Goal: Transaction & Acquisition: Purchase product/service

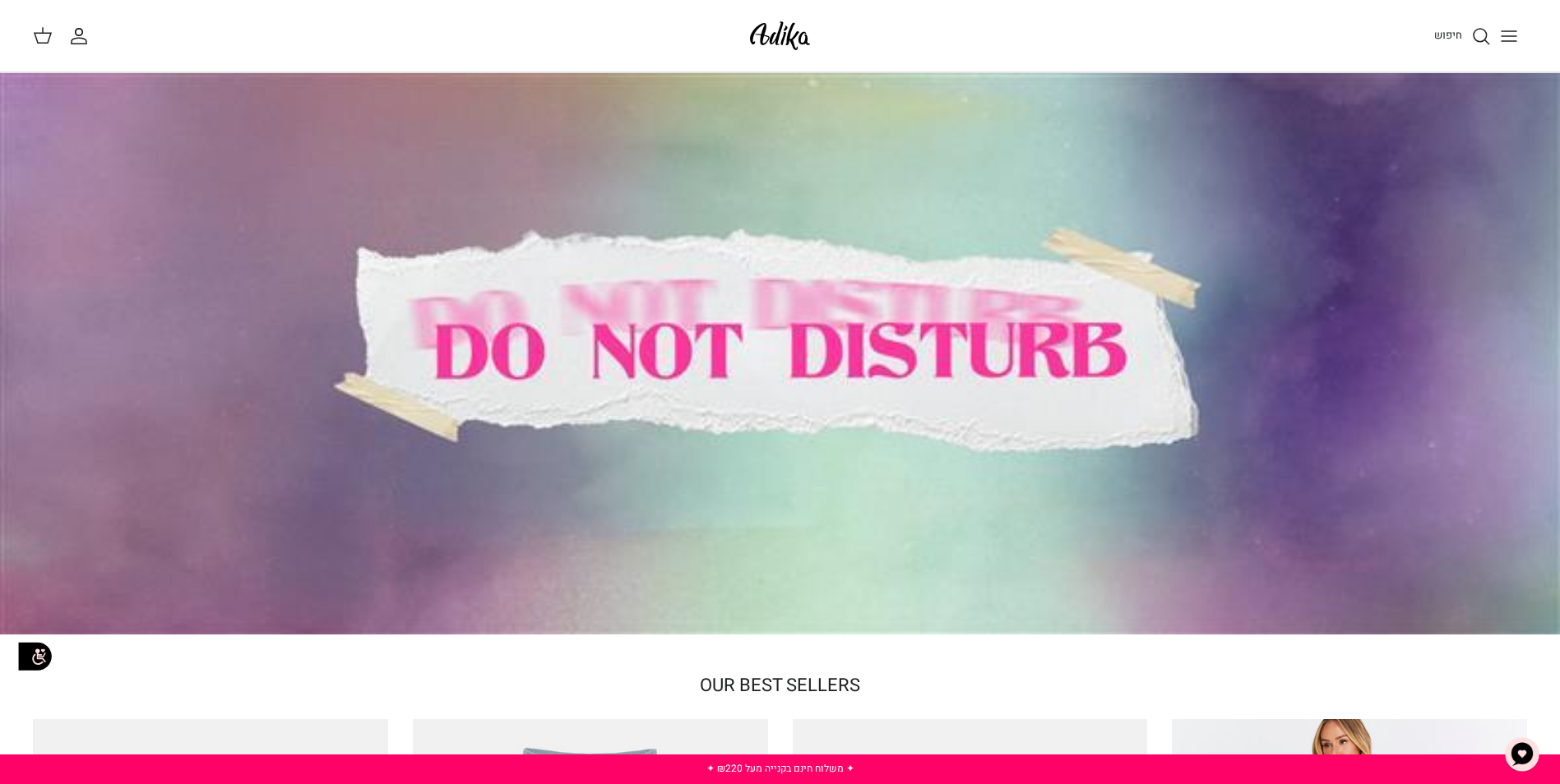
click at [90, 32] on link "החשבון שלי" at bounding box center [82, 36] width 27 height 20
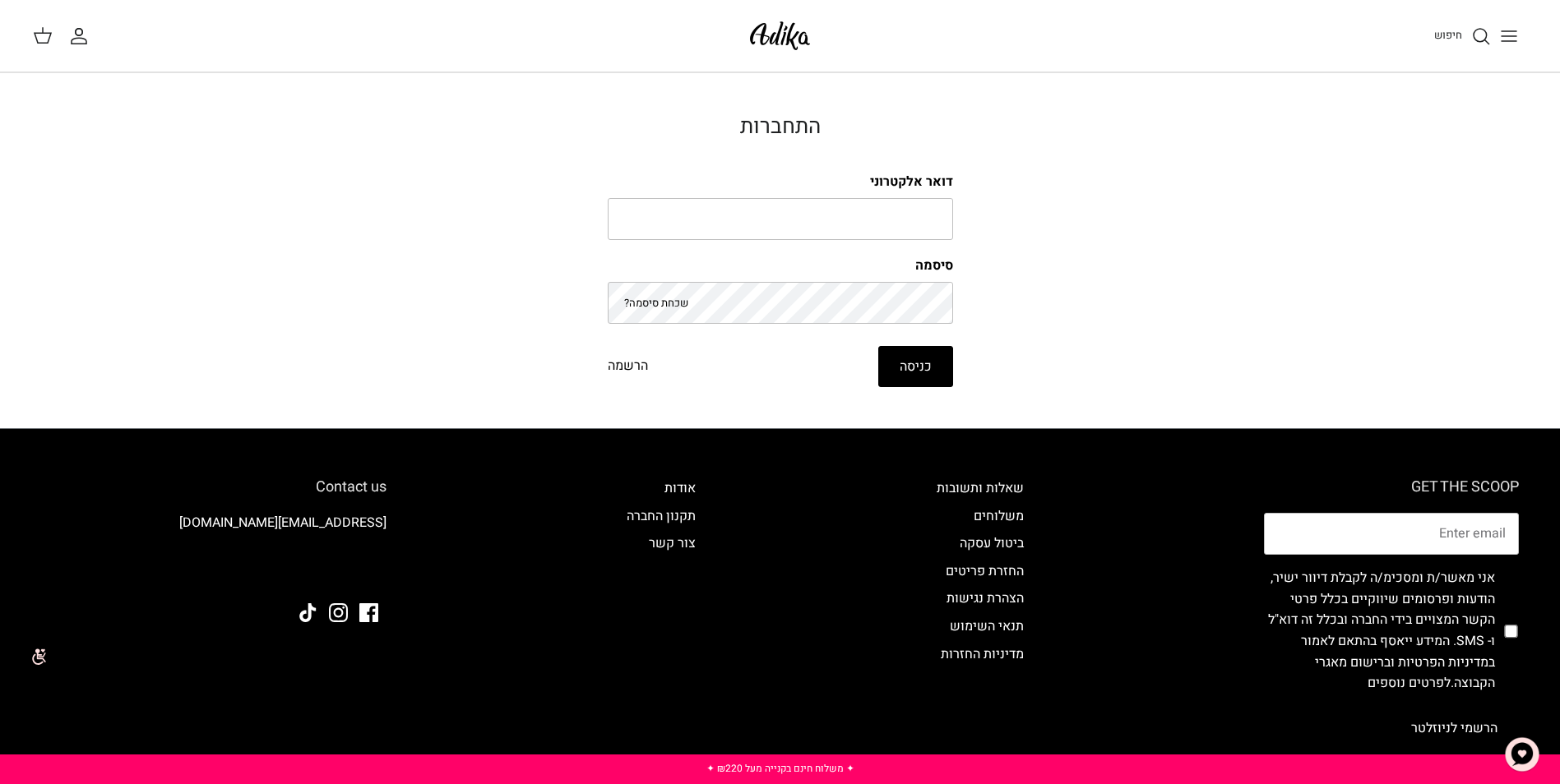
click at [1513, 38] on icon "Toggle menu" at bounding box center [1508, 36] width 20 height 20
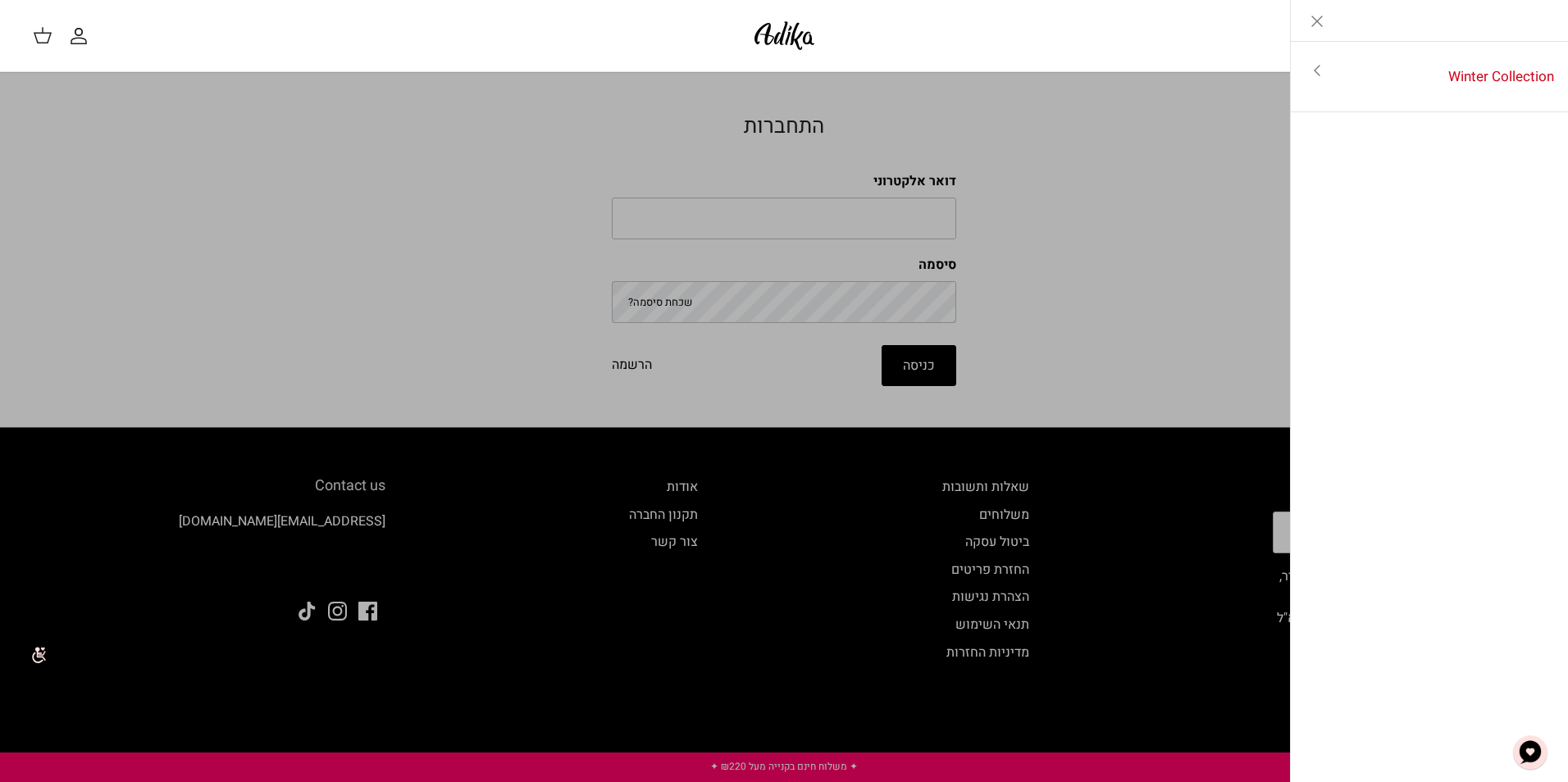
click at [1302, 16] on link "Close" at bounding box center [1316, 20] width 52 height 41
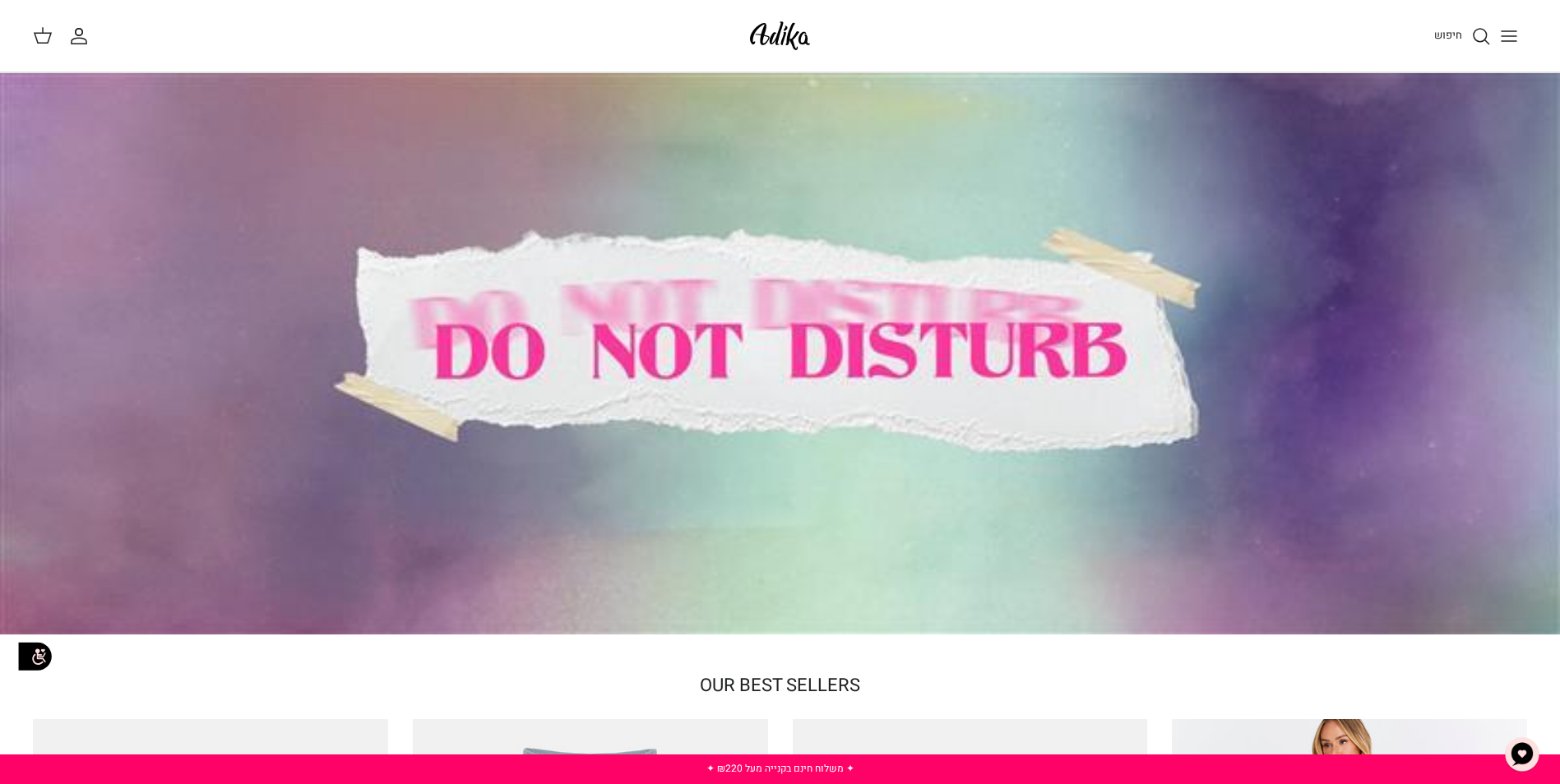
click at [1454, 33] on span "חיפוש" at bounding box center [1447, 34] width 28 height 15
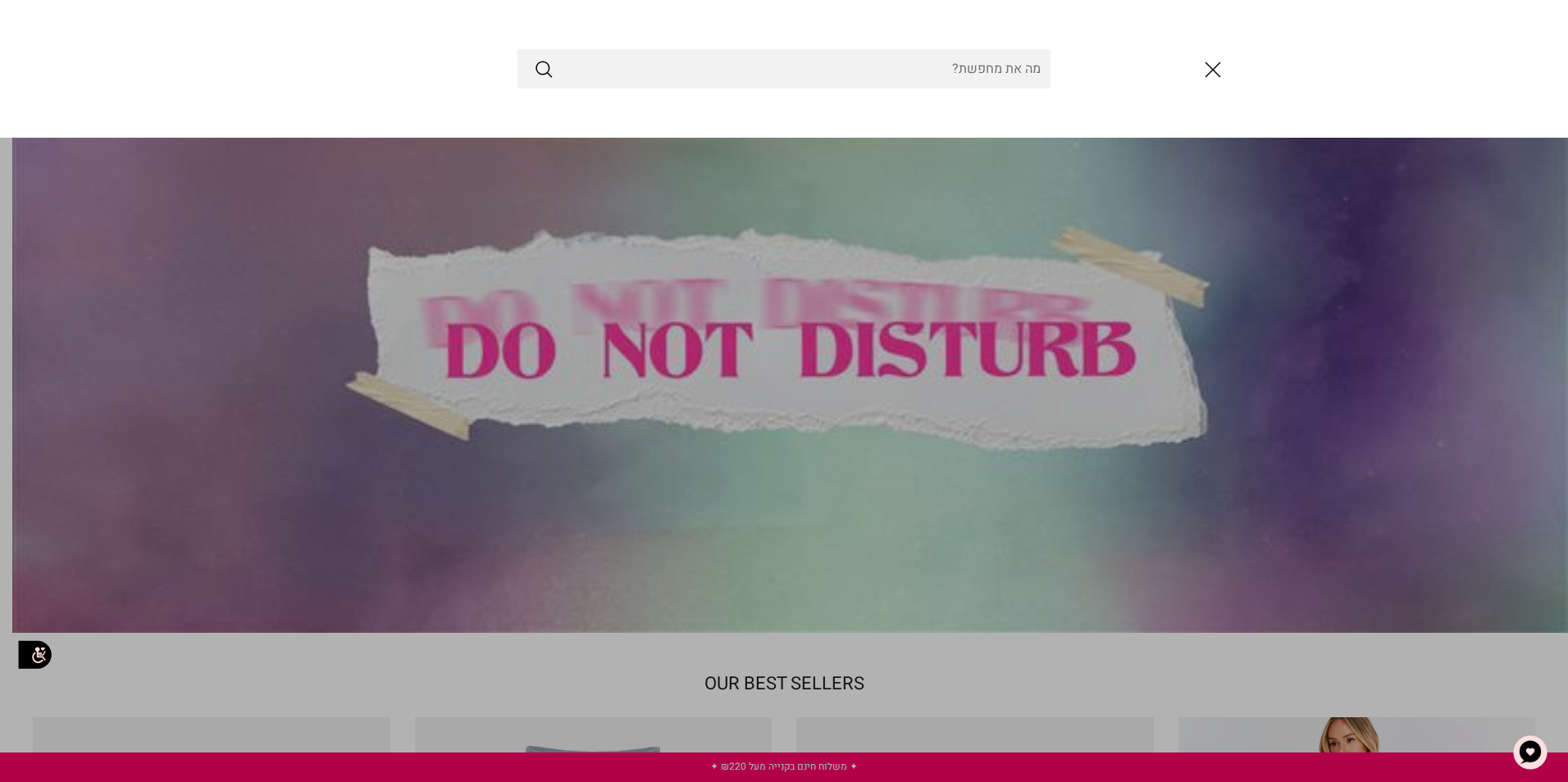
click at [1208, 75] on icon "סגור" at bounding box center [1212, 69] width 28 height 28
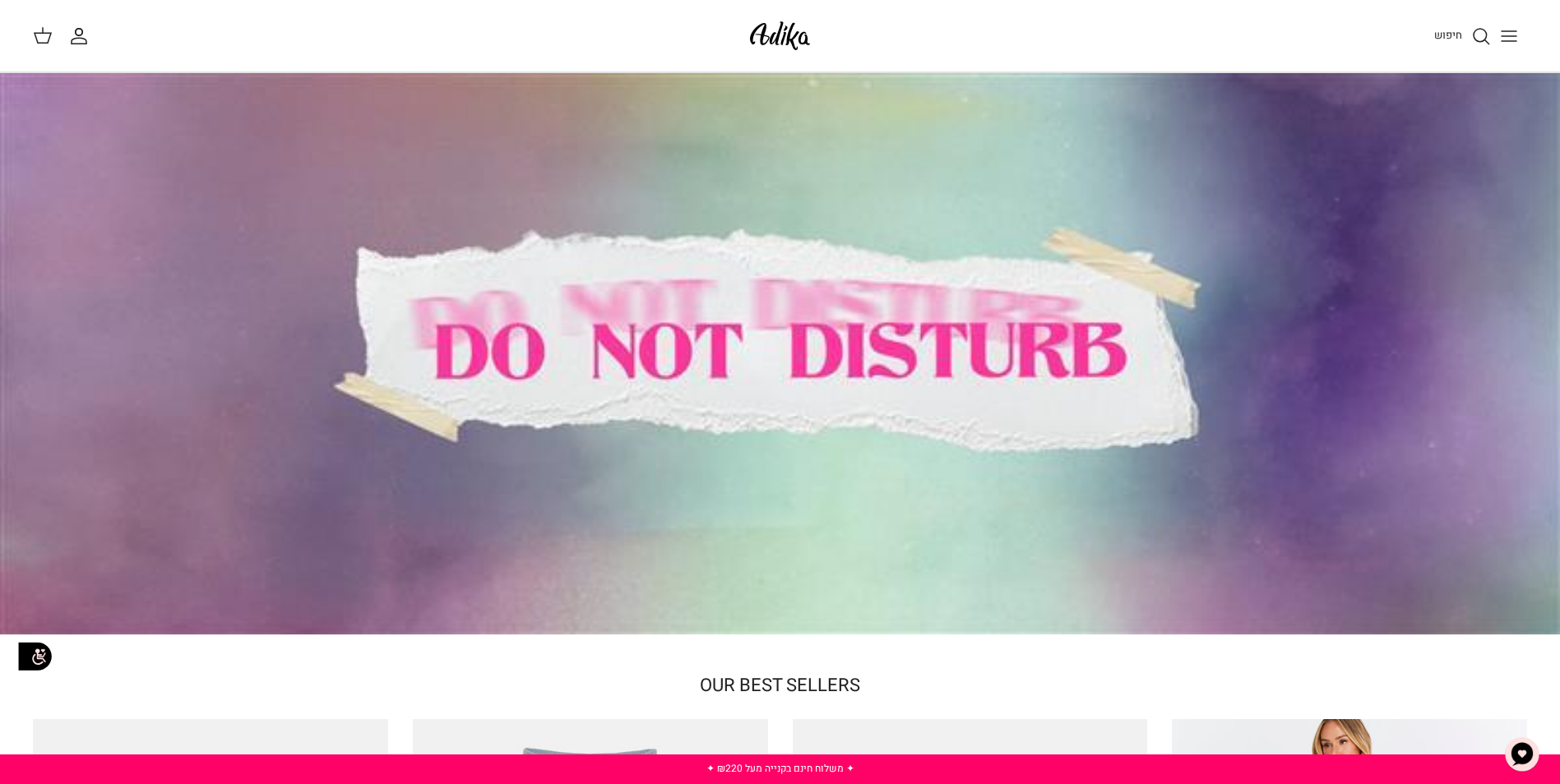
click at [1522, 38] on button "Toggle menu" at bounding box center [1508, 36] width 36 height 36
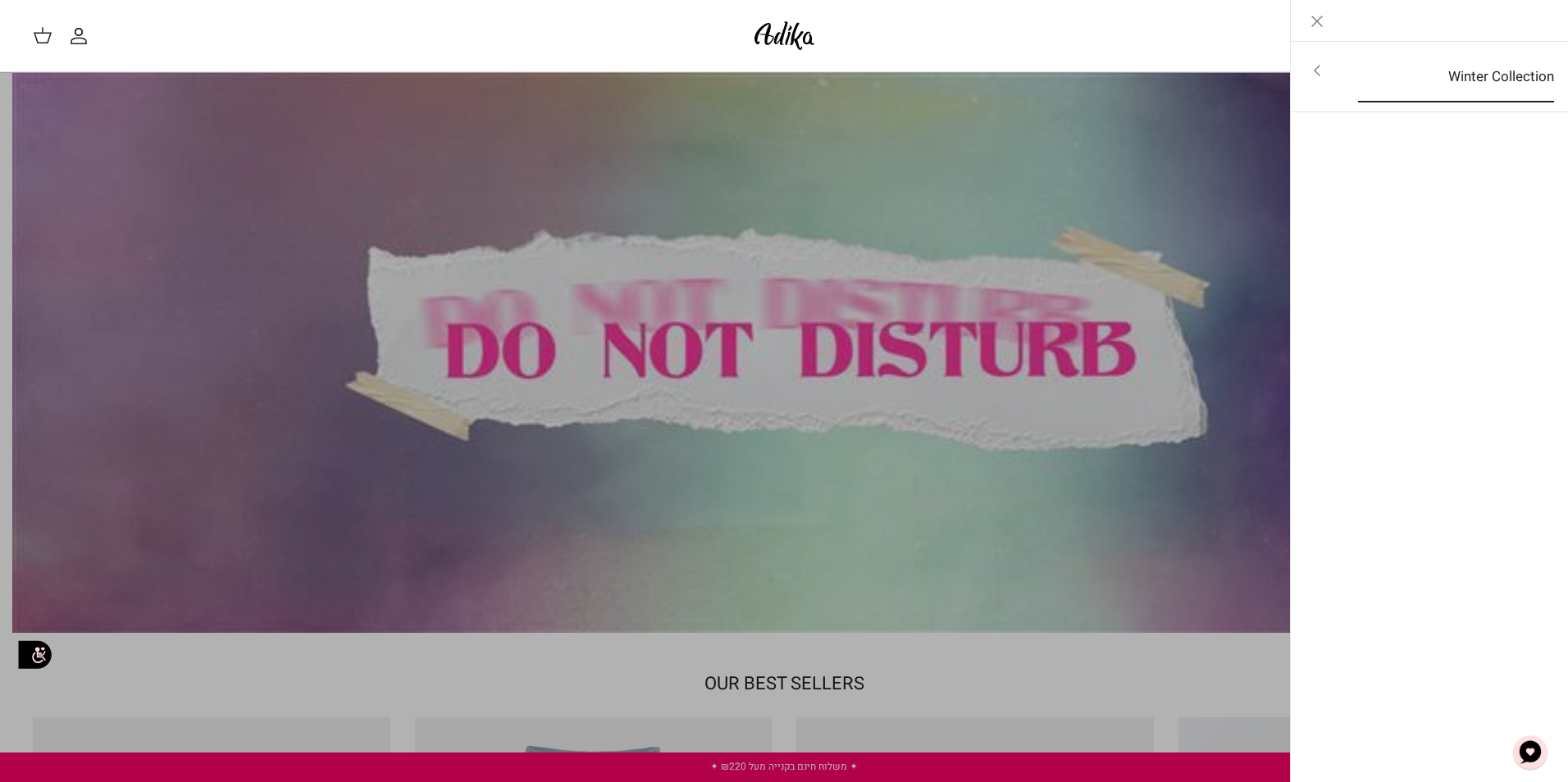
click at [1512, 67] on link "Winter Collection" at bounding box center [1455, 76] width 225 height 50
click at [1456, 64] on link "לכל הפריטים" at bounding box center [1429, 71] width 262 height 41
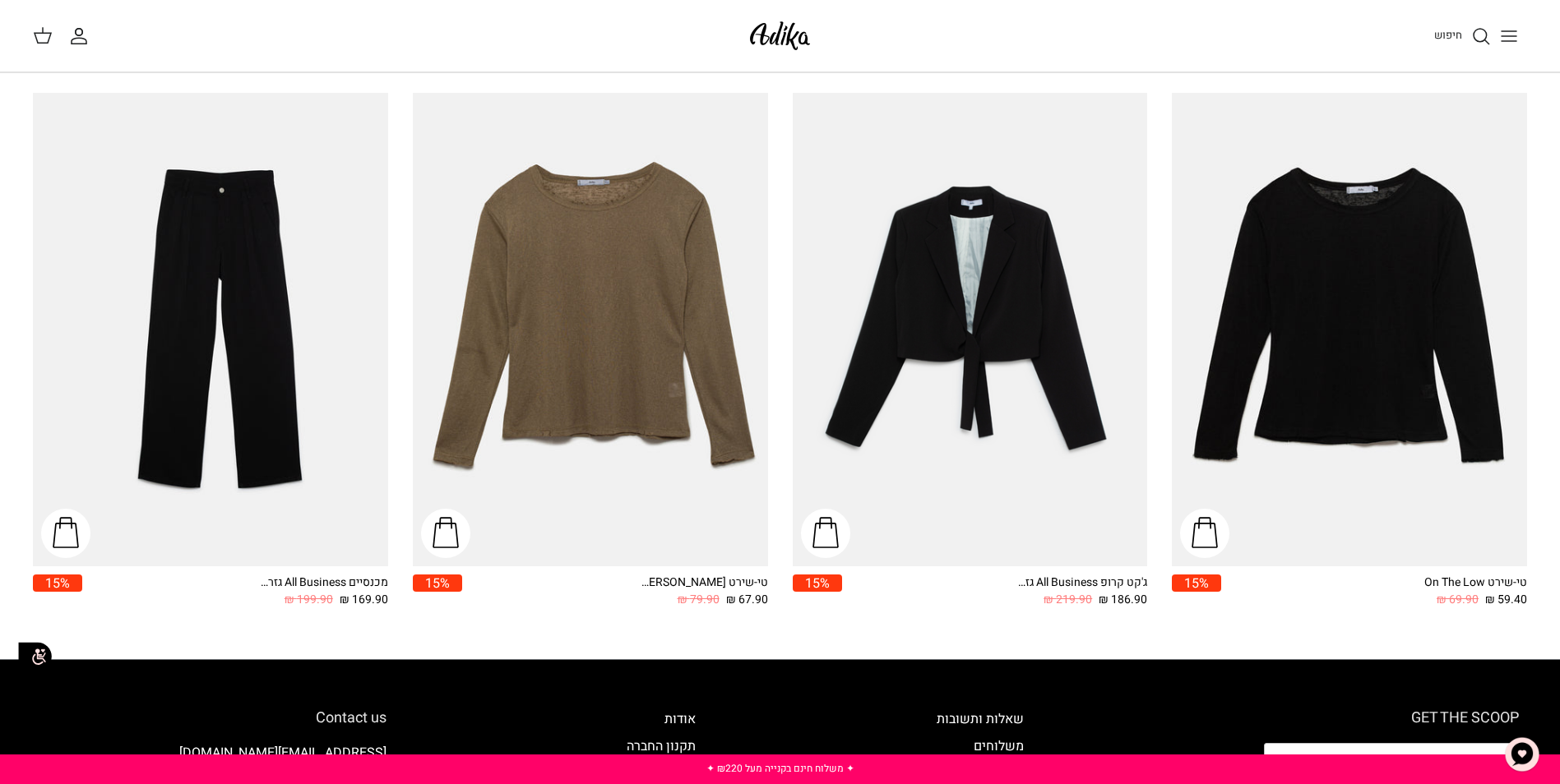
scroll to position [2630, 0]
